Goal: Transaction & Acquisition: Purchase product/service

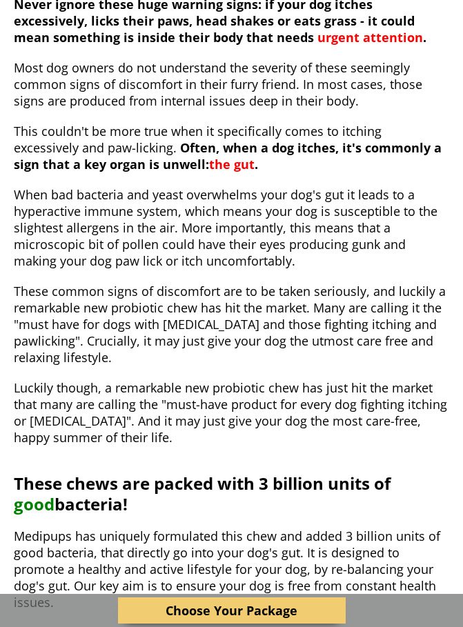
scroll to position [477, 0]
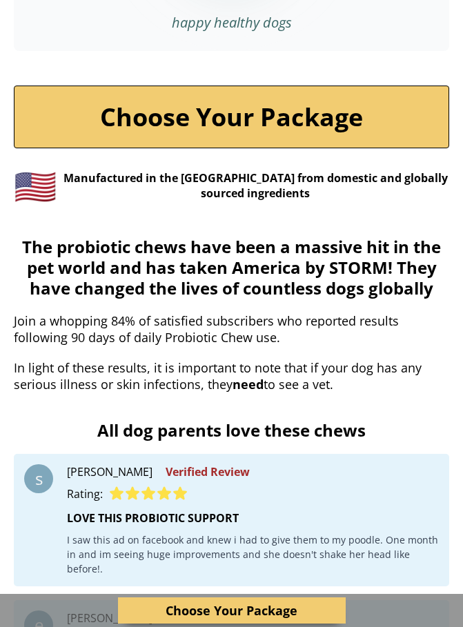
scroll to position [5011, 0]
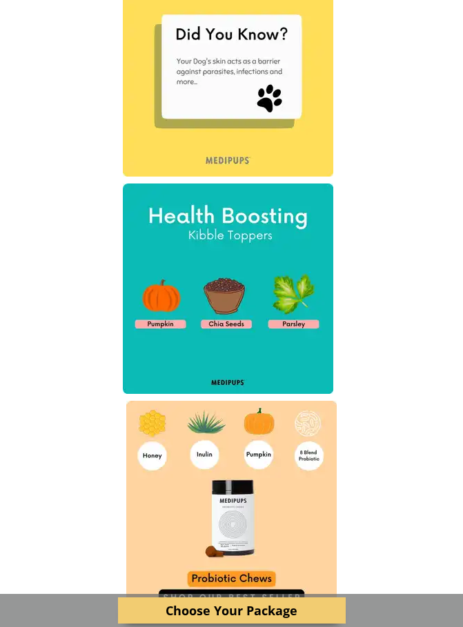
scroll to position [7525, 0]
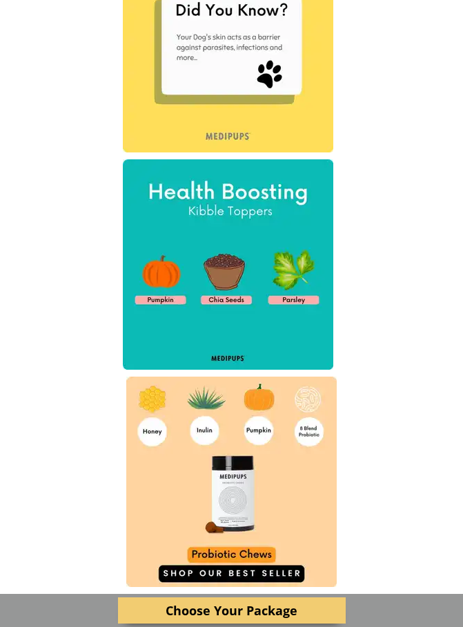
click at [158, 584] on img at bounding box center [231, 481] width 210 height 210
click at [172, 607] on link "Choose Your Package" at bounding box center [231, 610] width 227 height 26
click at [272, 600] on link "Choose Your Package" at bounding box center [231, 610] width 227 height 26
click at [283, 603] on link "Choose Your Package" at bounding box center [231, 610] width 227 height 26
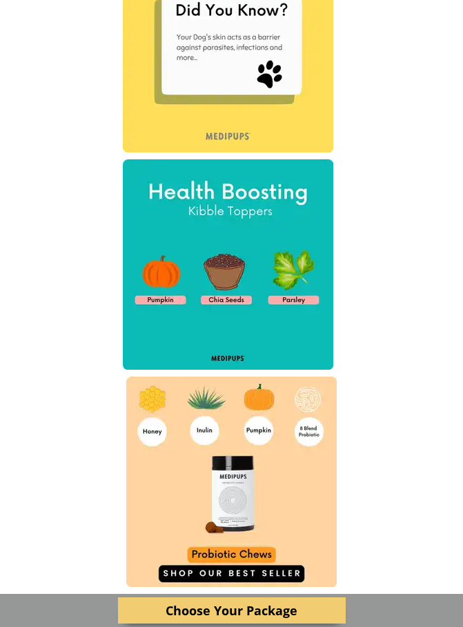
click at [302, 605] on link "Choose Your Package" at bounding box center [231, 610] width 227 height 26
click at [262, 555] on img at bounding box center [231, 481] width 210 height 210
click at [294, 597] on link "Choose Your Package" at bounding box center [231, 610] width 227 height 26
click at [331, 585] on img at bounding box center [231, 481] width 210 height 210
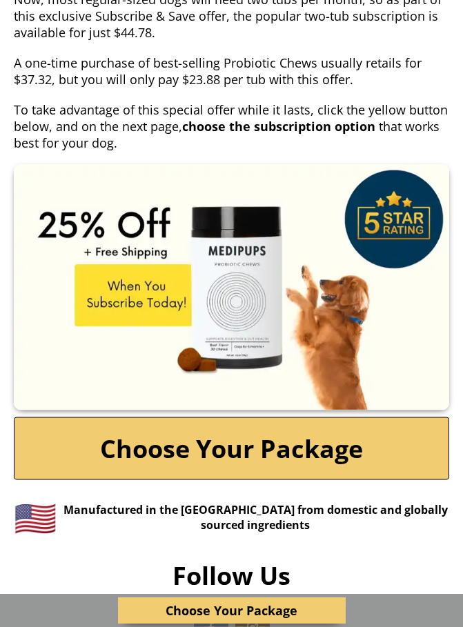
scroll to position [6204, 0]
